Goal: Task Accomplishment & Management: Use online tool/utility

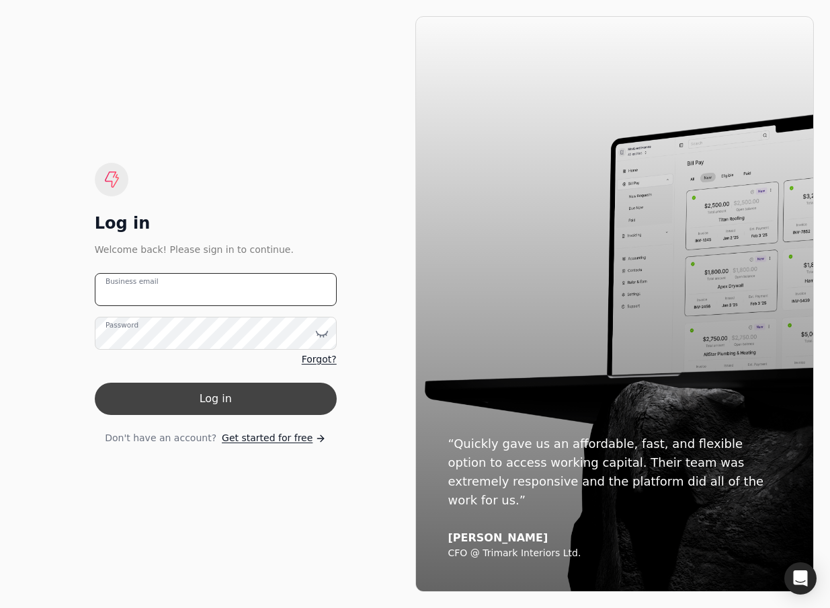
type email "[EMAIL_ADDRESS][DOMAIN_NAME]"
click at [180, 399] on button "Log in" at bounding box center [216, 398] width 242 height 32
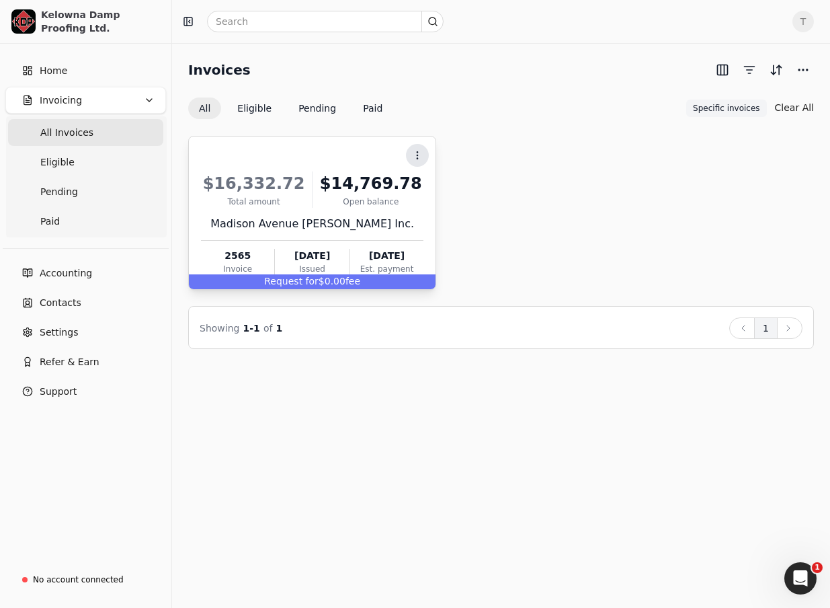
click at [421, 151] on icon at bounding box center [417, 155] width 11 height 11
click at [364, 152] on div "Context Menu Button" at bounding box center [310, 155] width 225 height 23
click at [310, 213] on div "$16,332.72 Total amount $14,769.78 Open [STREET_ADDRESS] [PERSON_NAME] Inc. 256…" at bounding box center [312, 220] width 222 height 115
click at [339, 258] on div "[DATE]" at bounding box center [312, 256] width 74 height 14
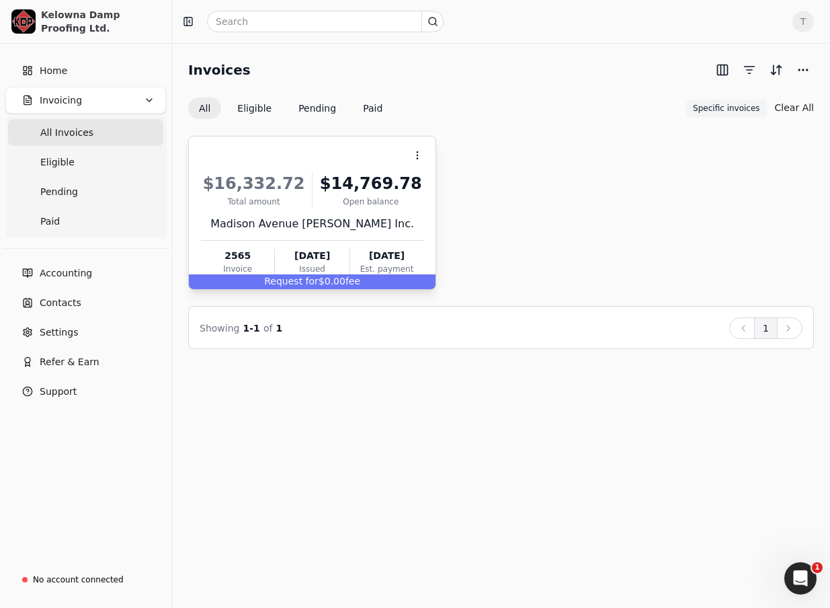
click at [323, 261] on div "[DATE]" at bounding box center [312, 256] width 74 height 14
click at [436, 185] on span "Open" at bounding box center [439, 188] width 25 height 14
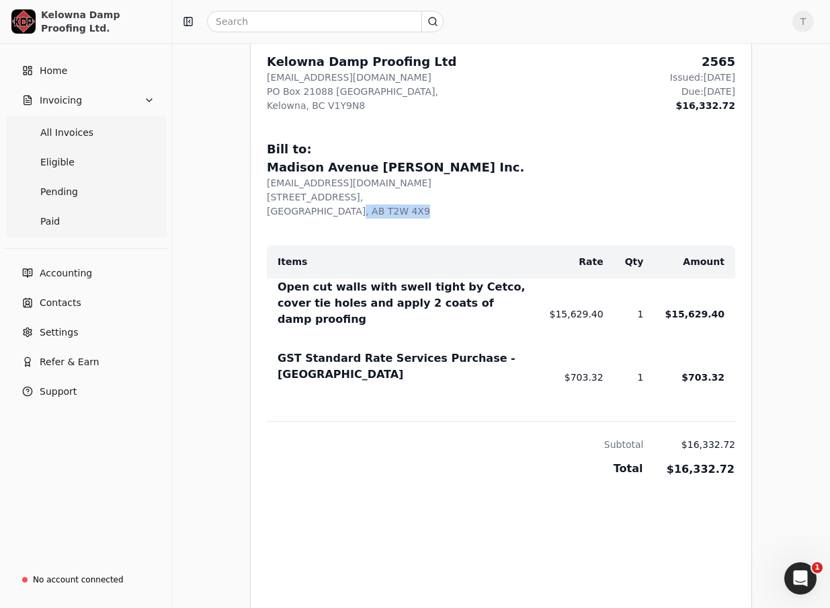
drag, startPoint x: 350, startPoint y: 206, endPoint x: 355, endPoint y: 111, distance: 95.6
click at [354, 119] on div "From: Kelowna Damp Proofing Ltd [EMAIL_ADDRESS][DOMAIN_NAME] [STREET_ADDRESS] I…" at bounding box center [501, 341] width 501 height 642
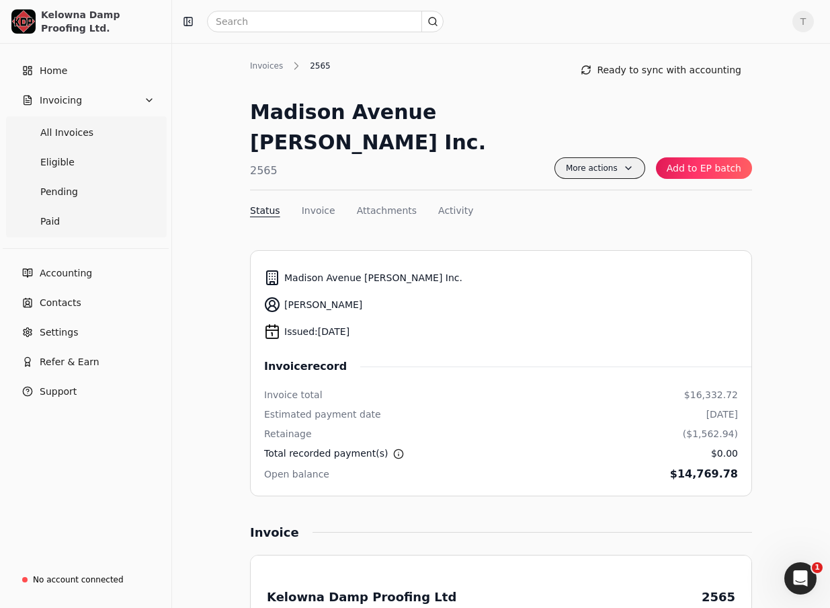
click at [608, 157] on span "More actions" at bounding box center [599, 168] width 91 height 22
click at [583, 198] on li "Add to EP batch" at bounding box center [563, 195] width 165 height 25
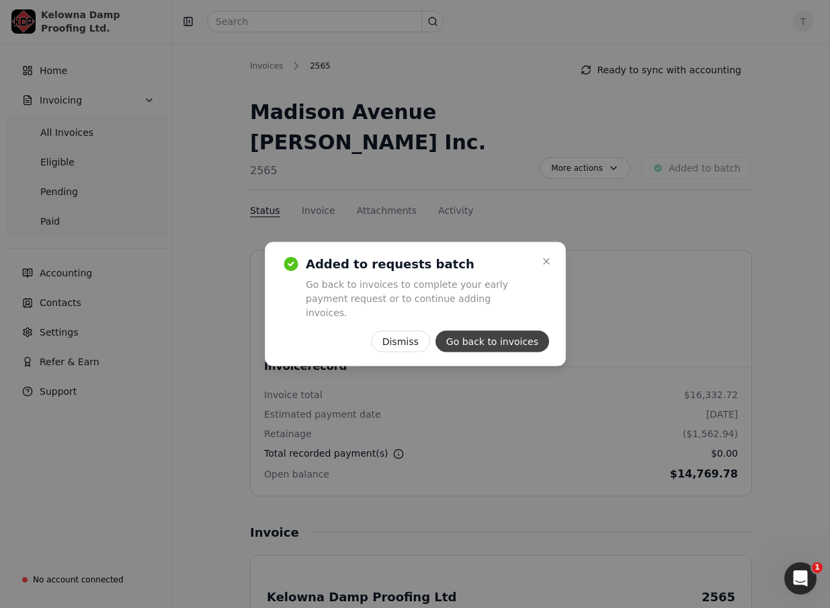
click at [519, 335] on button "Go back to invoices" at bounding box center [492, 342] width 114 height 22
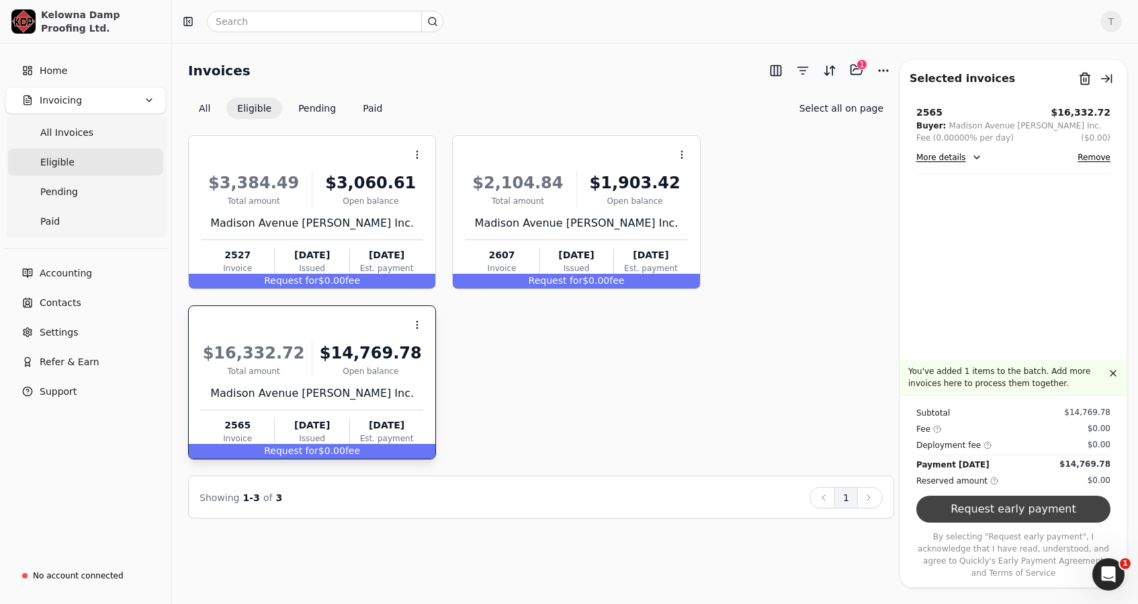
click at [829, 505] on button "Request early payment" at bounding box center [1014, 508] width 194 height 27
